Goal: Find specific page/section: Find specific page/section

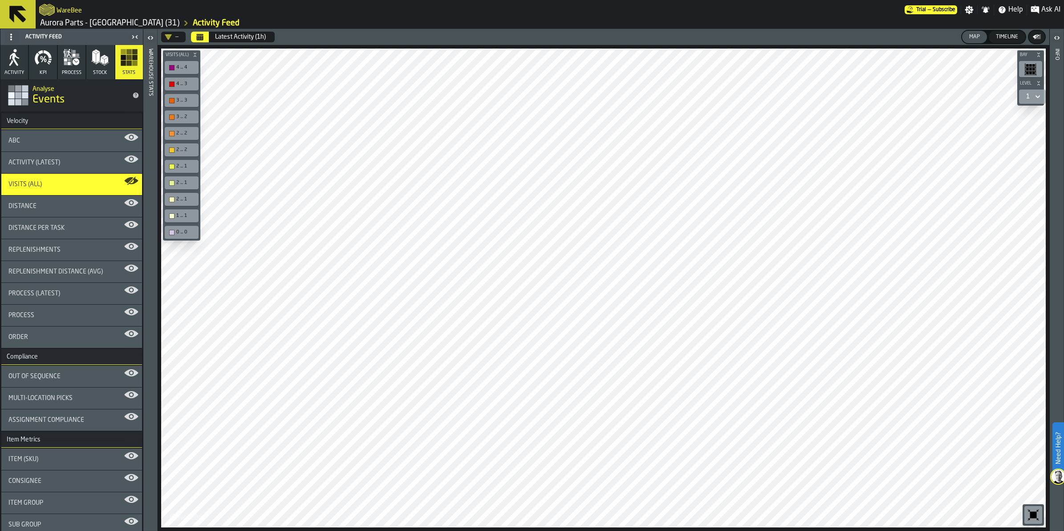
click at [23, 14] on icon at bounding box center [17, 14] width 21 height 21
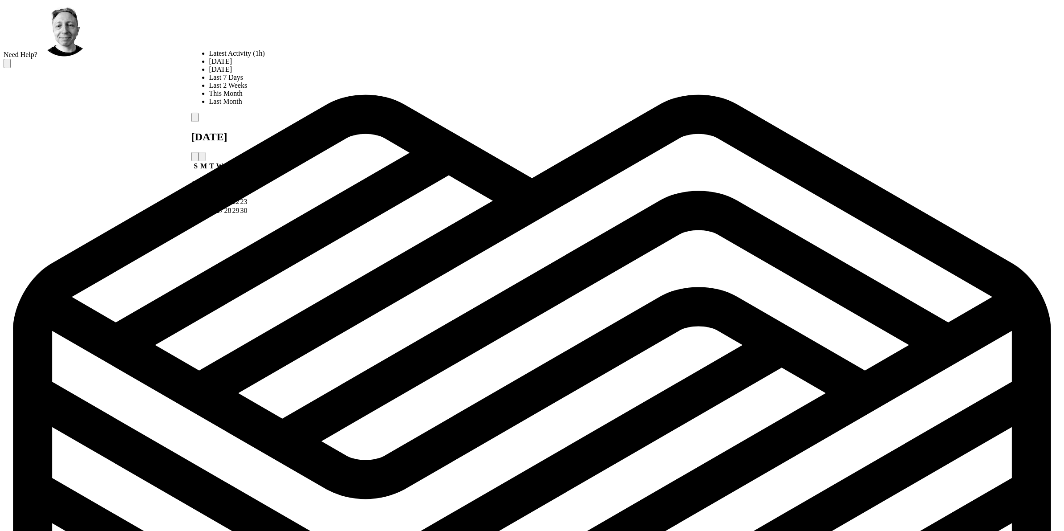
click at [232, 105] on div "Last Month" at bounding box center [237, 101] width 56 height 8
drag, startPoint x: 835, startPoint y: 108, endPoint x: 817, endPoint y: 110, distance: 17.9
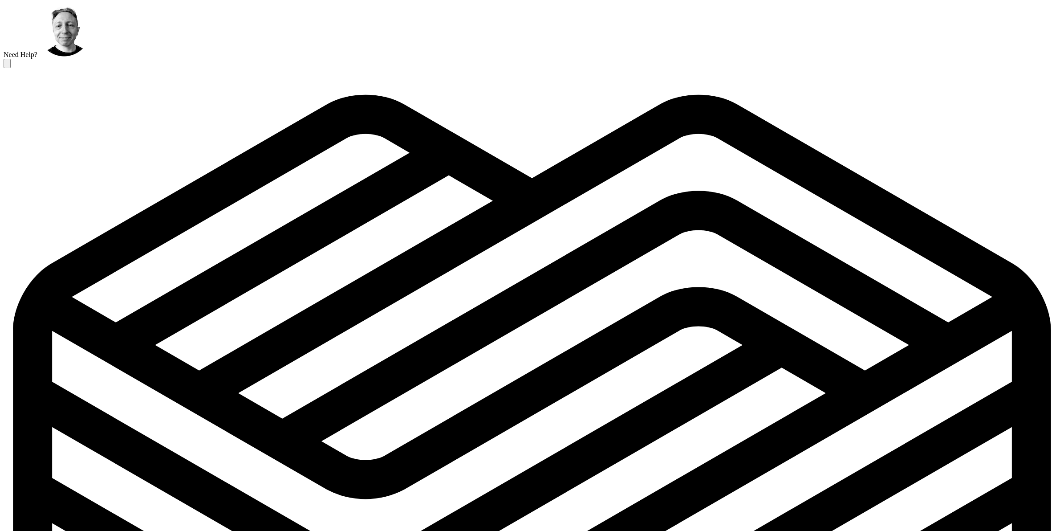
drag, startPoint x: 848, startPoint y: 109, endPoint x: 809, endPoint y: 109, distance: 39.2
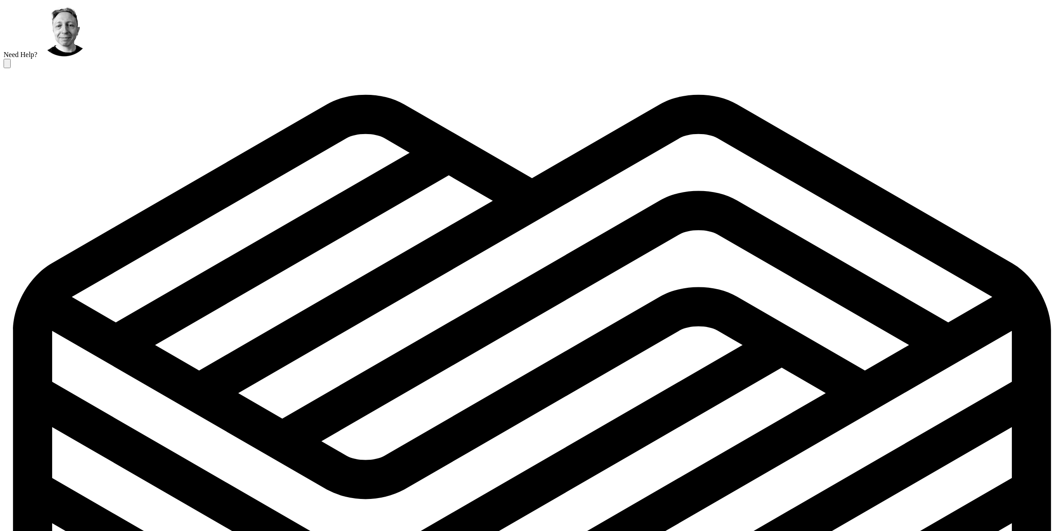
drag, startPoint x: 275, startPoint y: 437, endPoint x: 287, endPoint y: 480, distance: 44.5
drag, startPoint x: 248, startPoint y: 434, endPoint x: 285, endPoint y: 435, distance: 37.0
click at [790, 68] on div "WareBee" at bounding box center [532, 500] width 1057 height 864
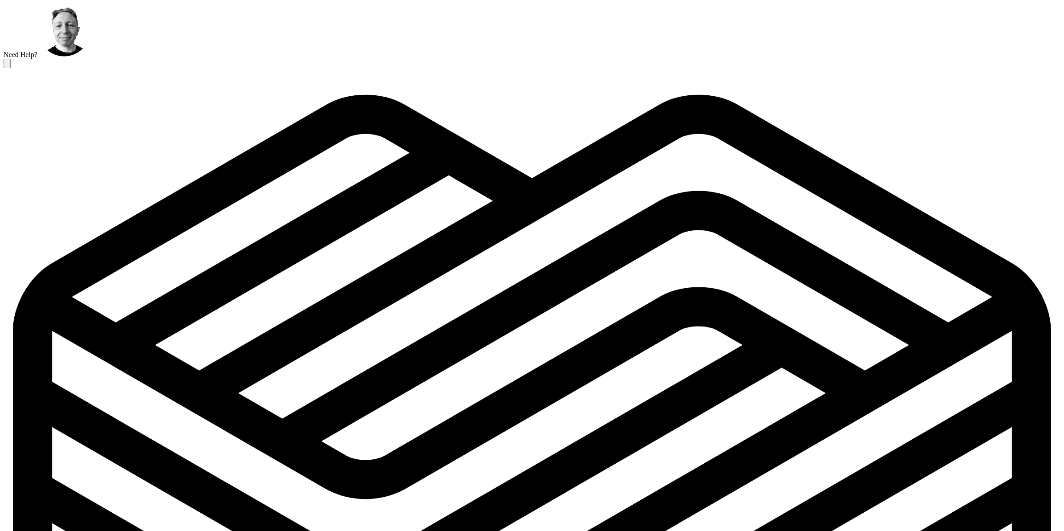
drag, startPoint x: 840, startPoint y: 122, endPoint x: 821, endPoint y: 134, distance: 22.0
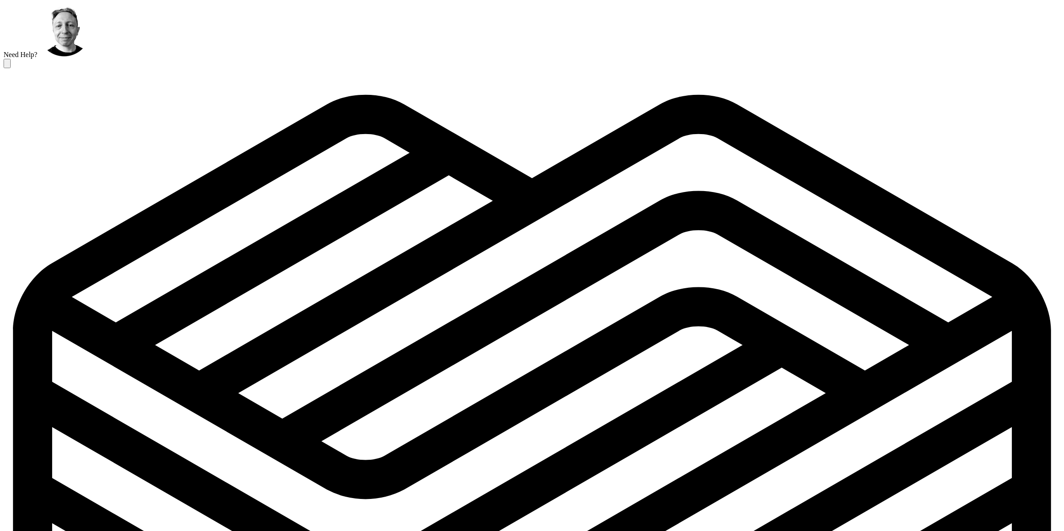
drag, startPoint x: 294, startPoint y: 440, endPoint x: 246, endPoint y: 441, distance: 48.5
